Goal: Task Accomplishment & Management: Complete application form

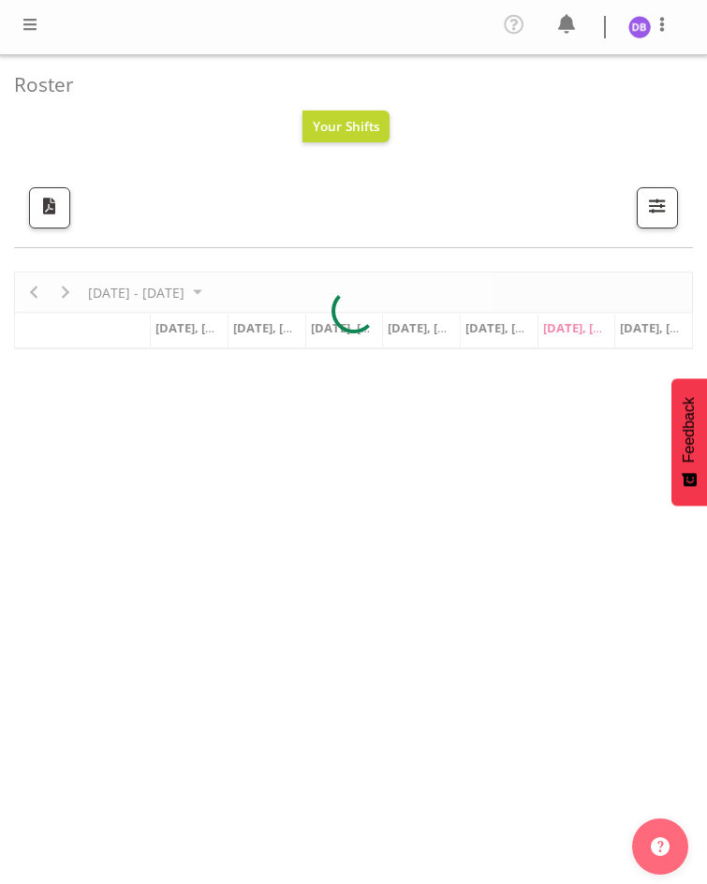
click at [26, 24] on span at bounding box center [30, 24] width 22 height 22
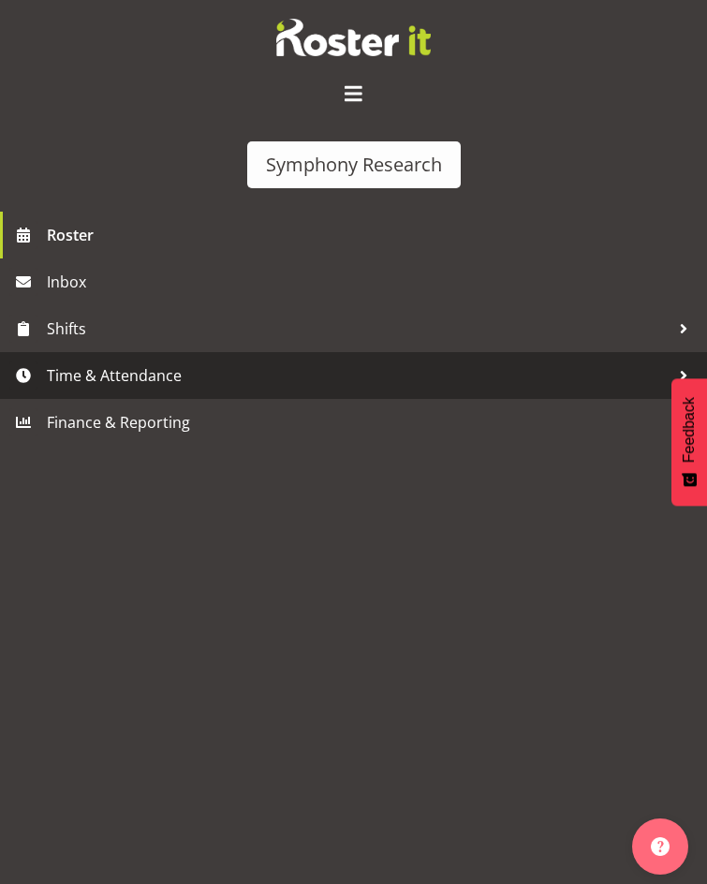
click at [104, 361] on span "Time & Attendance" at bounding box center [358, 375] width 623 height 28
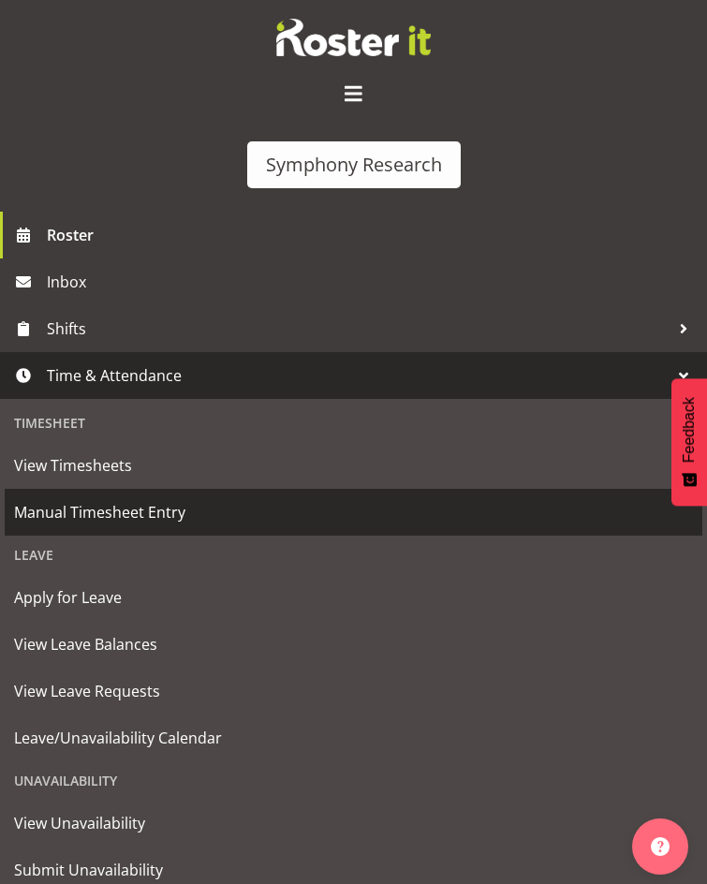
click at [84, 498] on span "Manual Timesheet Entry" at bounding box center [353, 512] width 679 height 28
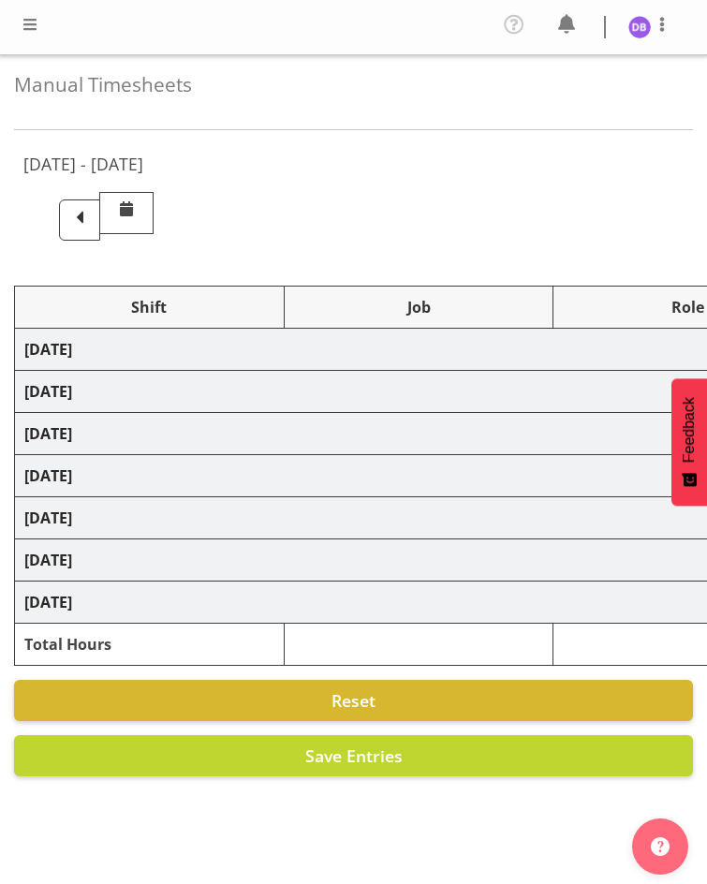
select select "26078"
select select "10574"
select select "26078"
select select "10585"
select select "47"
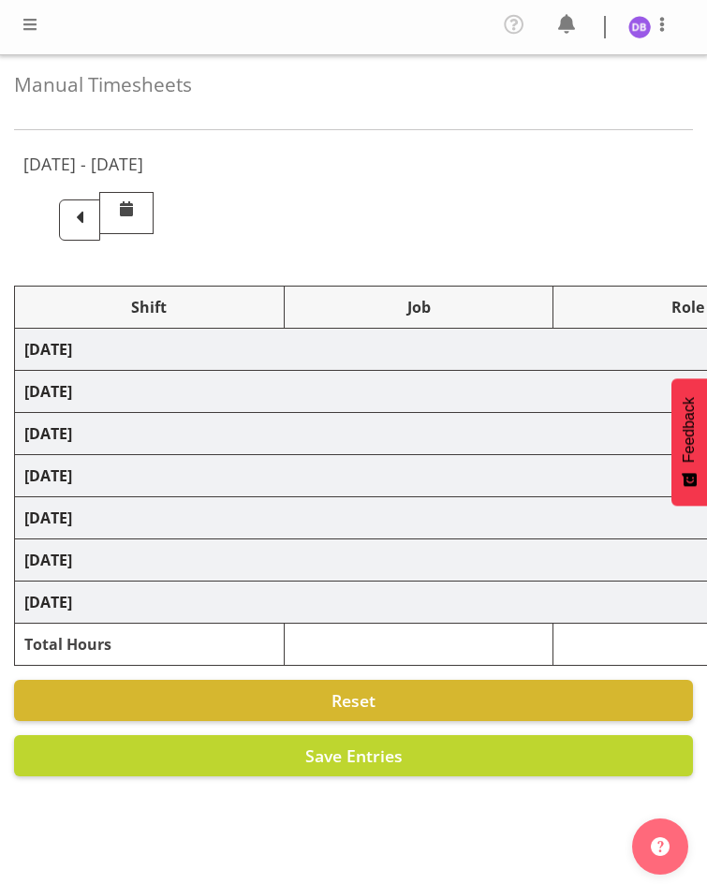
select select "48116"
select select "10585"
select select "47"
select select "48116"
select select "10499"
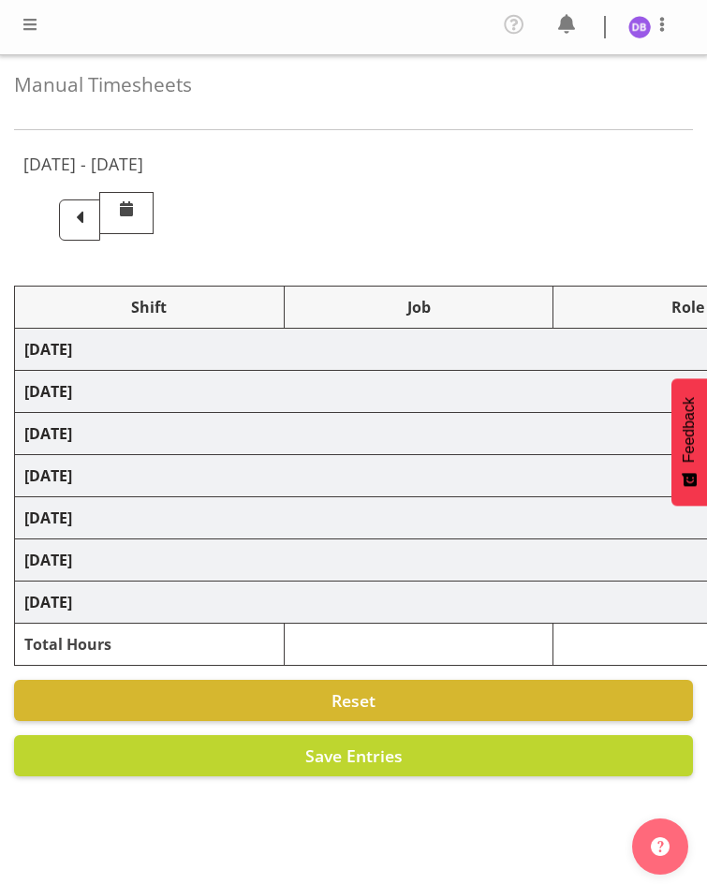
select select "47"
select select "26078"
select select "10585"
select select "47"
select select "48116"
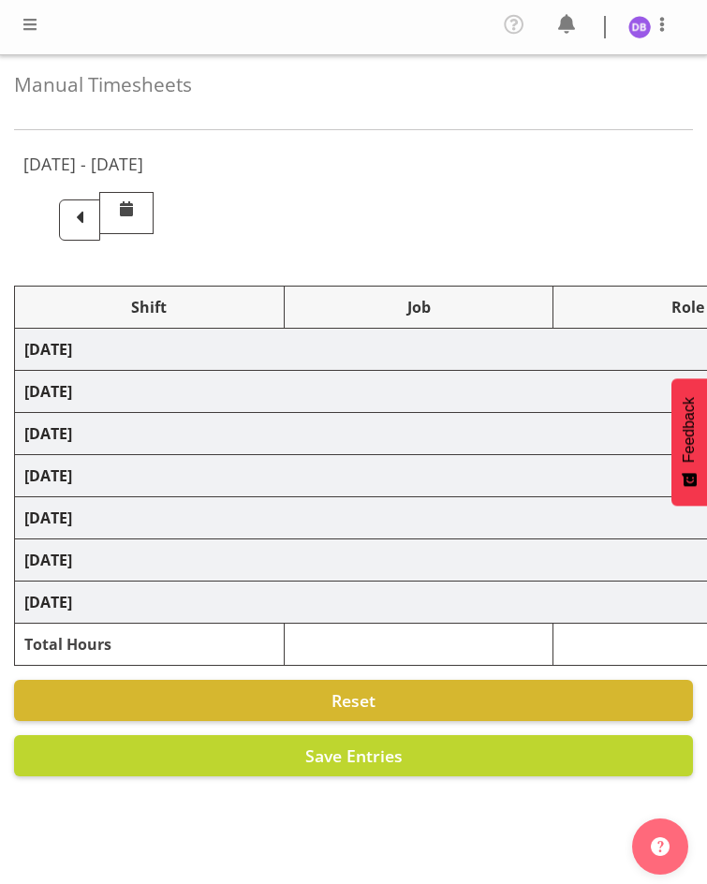
select select "10585"
select select "47"
select select "48116"
select select "10499"
select select "47"
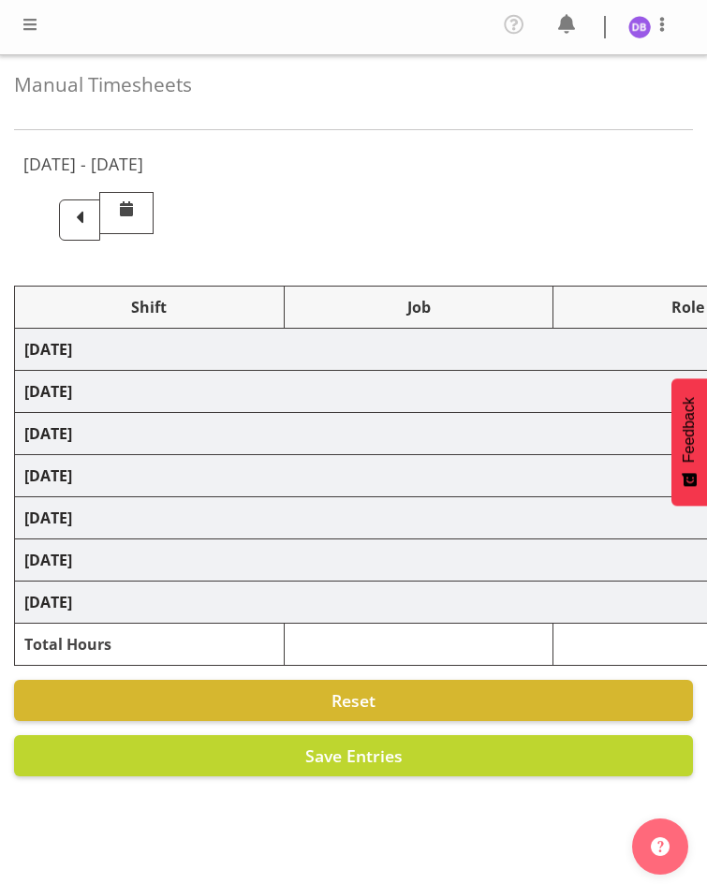
select select "48116"
select select "10499"
select select "47"
select select "26078"
select select "10585"
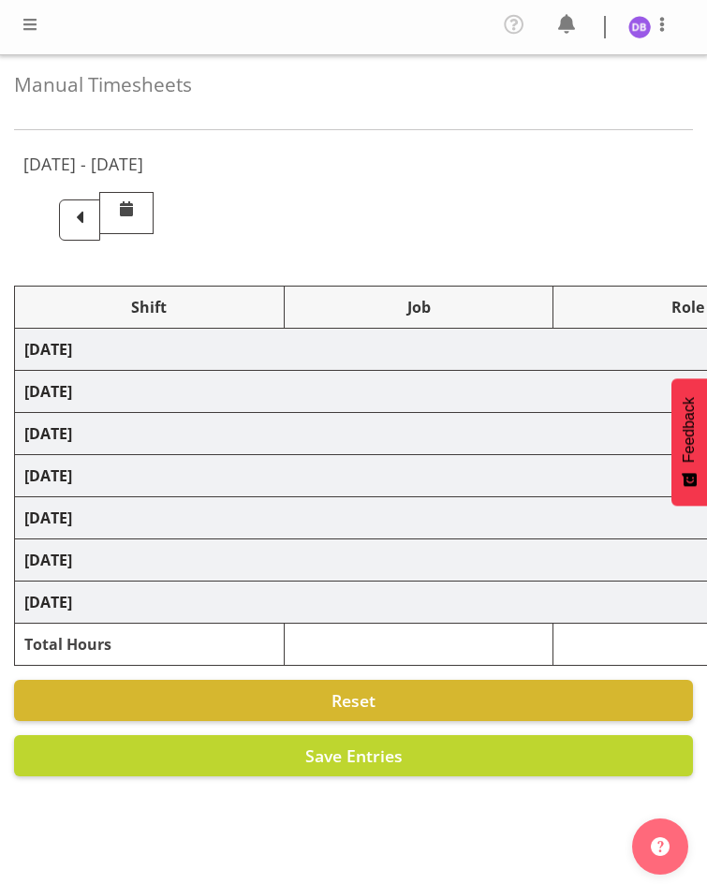
select select "47"
select select "26078"
select select "10585"
select select "47"
select select "11547"
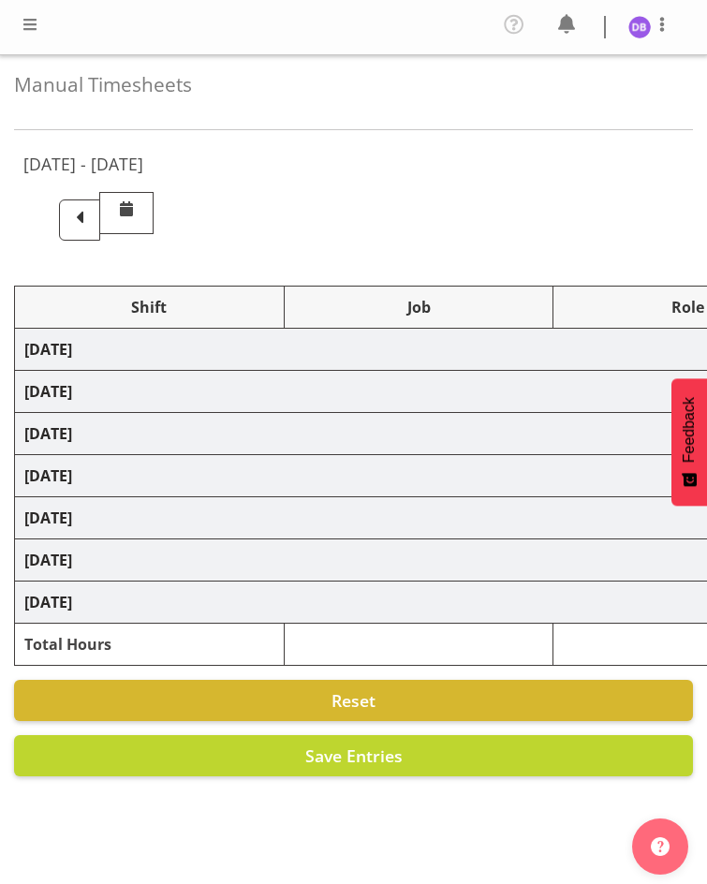
select select "10499"
select select "47"
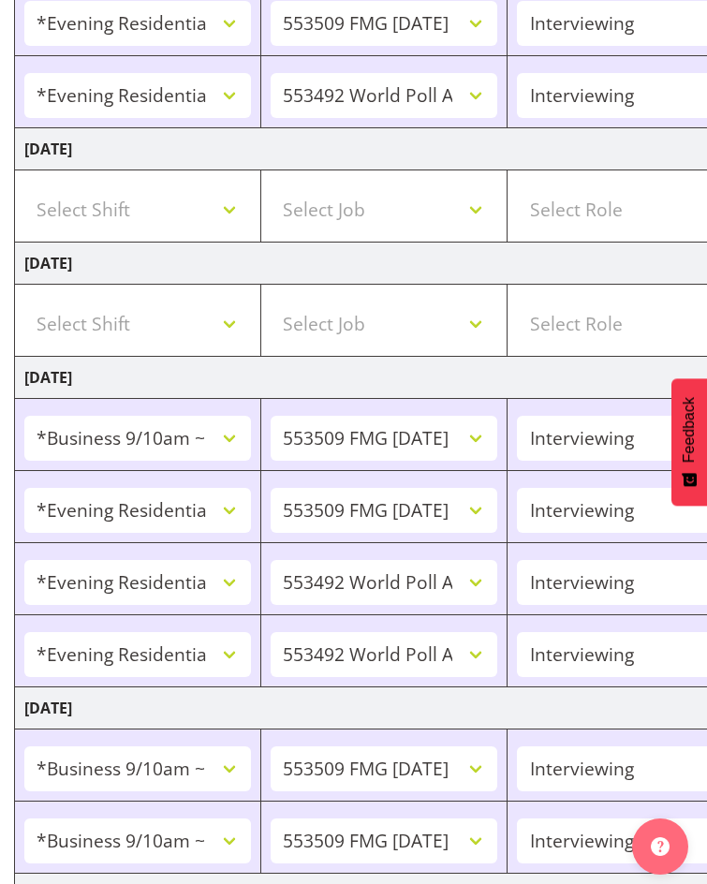
scroll to position [735, 0]
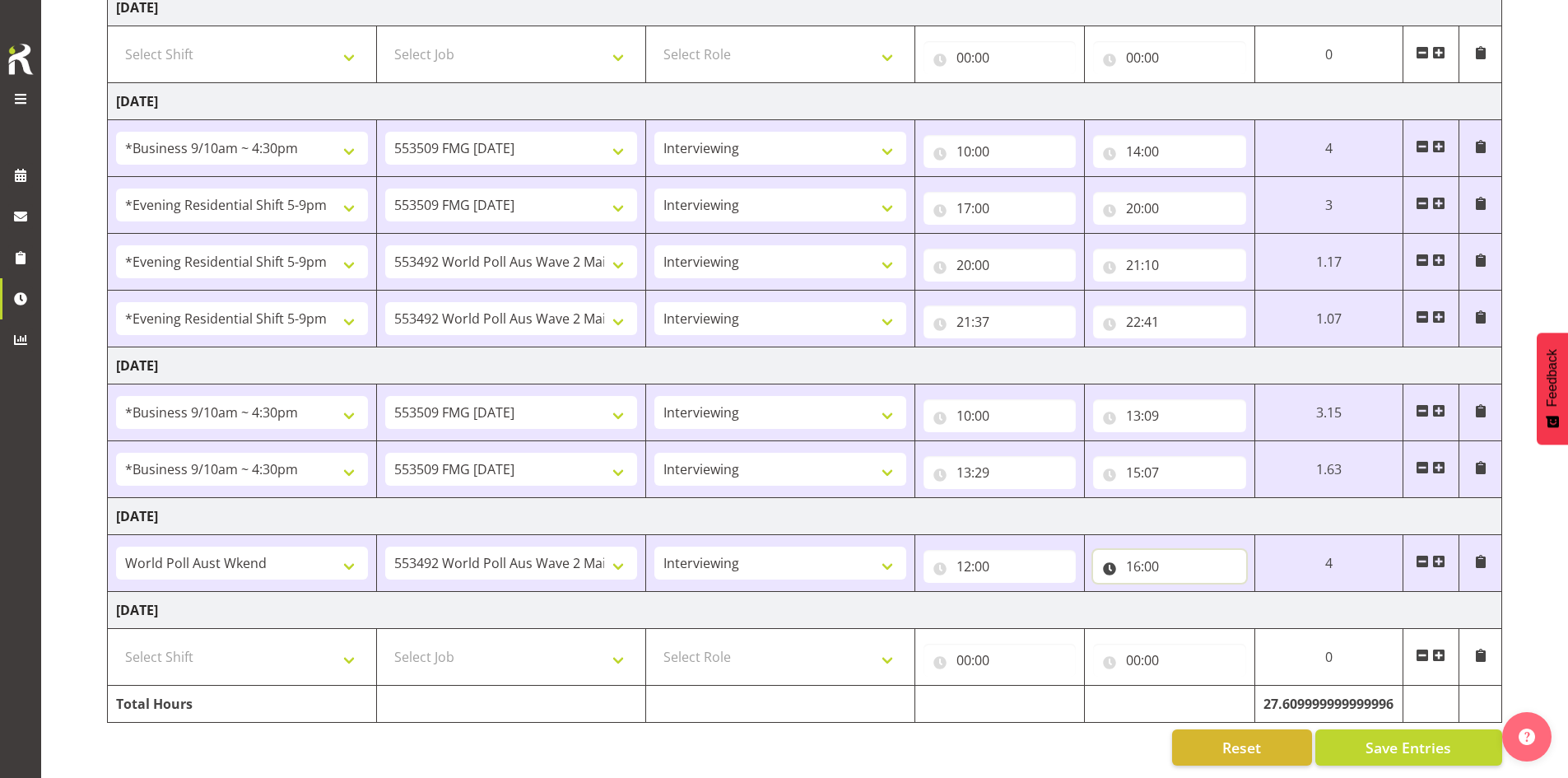
click at [621, 559] on input "16:00" at bounding box center [1168, 565] width 152 height 33
click at [621, 598] on select "00 01 02 03 04 05 06 07 08 09 10 11 12 13 14 15 16 17 18 19 20 21 22 23 24 25 2…" at bounding box center [1248, 608] width 37 height 33
select select "34"
click at [621, 593] on select "00 01 02 03 04 05 06 07 08 09 10 11 12 13 14 15 16 17 18 19 20 21 22 23 24 25 2…" at bounding box center [1248, 608] width 37 height 33
type input "16:34"
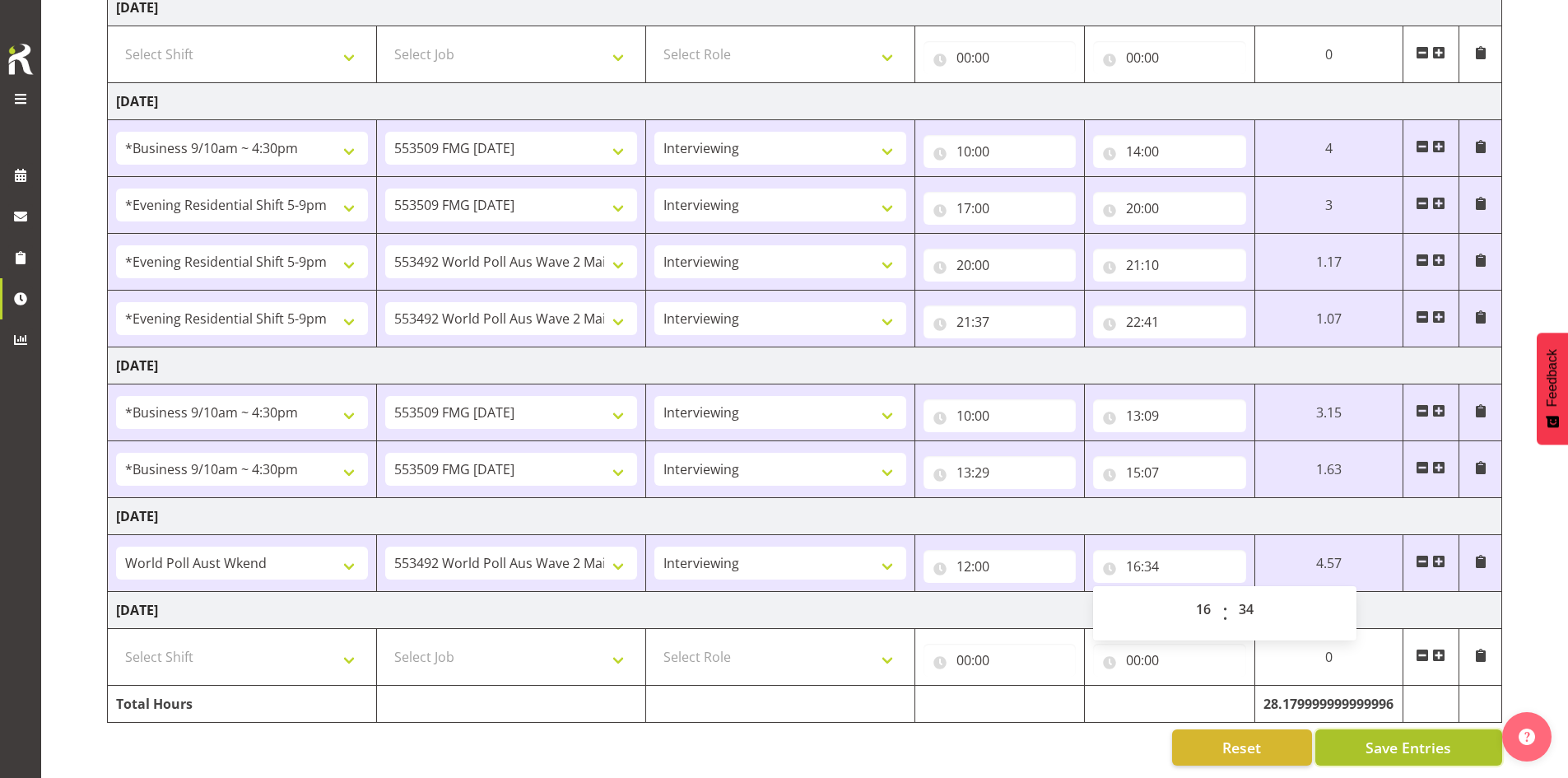
click at [621, 737] on span "Save Entries" at bounding box center [1407, 747] width 85 height 21
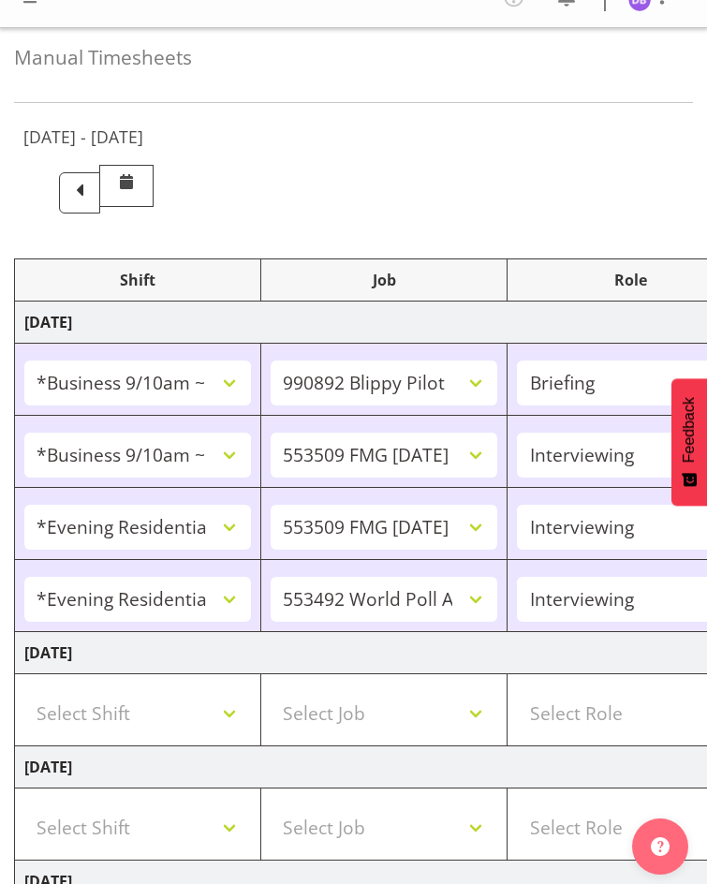
scroll to position [0, 0]
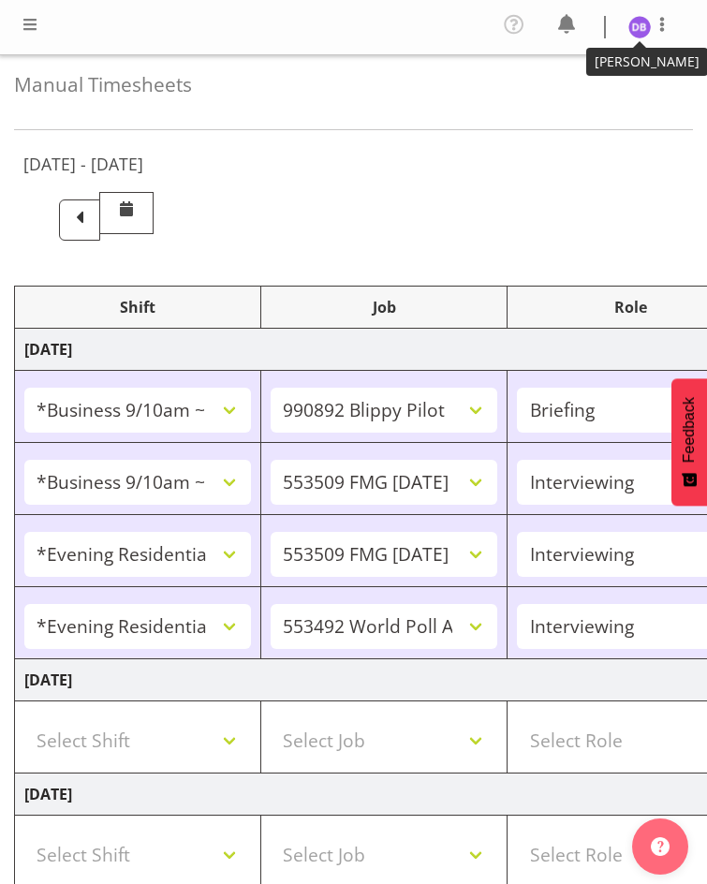
click at [639, 26] on img at bounding box center [639, 27] width 22 height 22
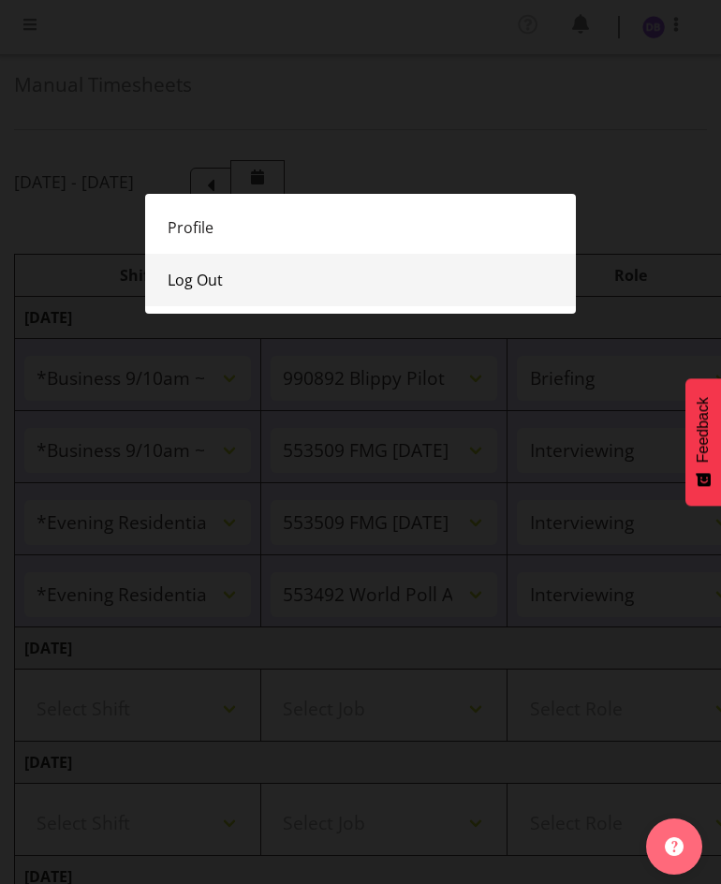
click at [191, 274] on link "Log Out" at bounding box center [360, 280] width 431 height 52
